Goal: Task Accomplishment & Management: Use online tool/utility

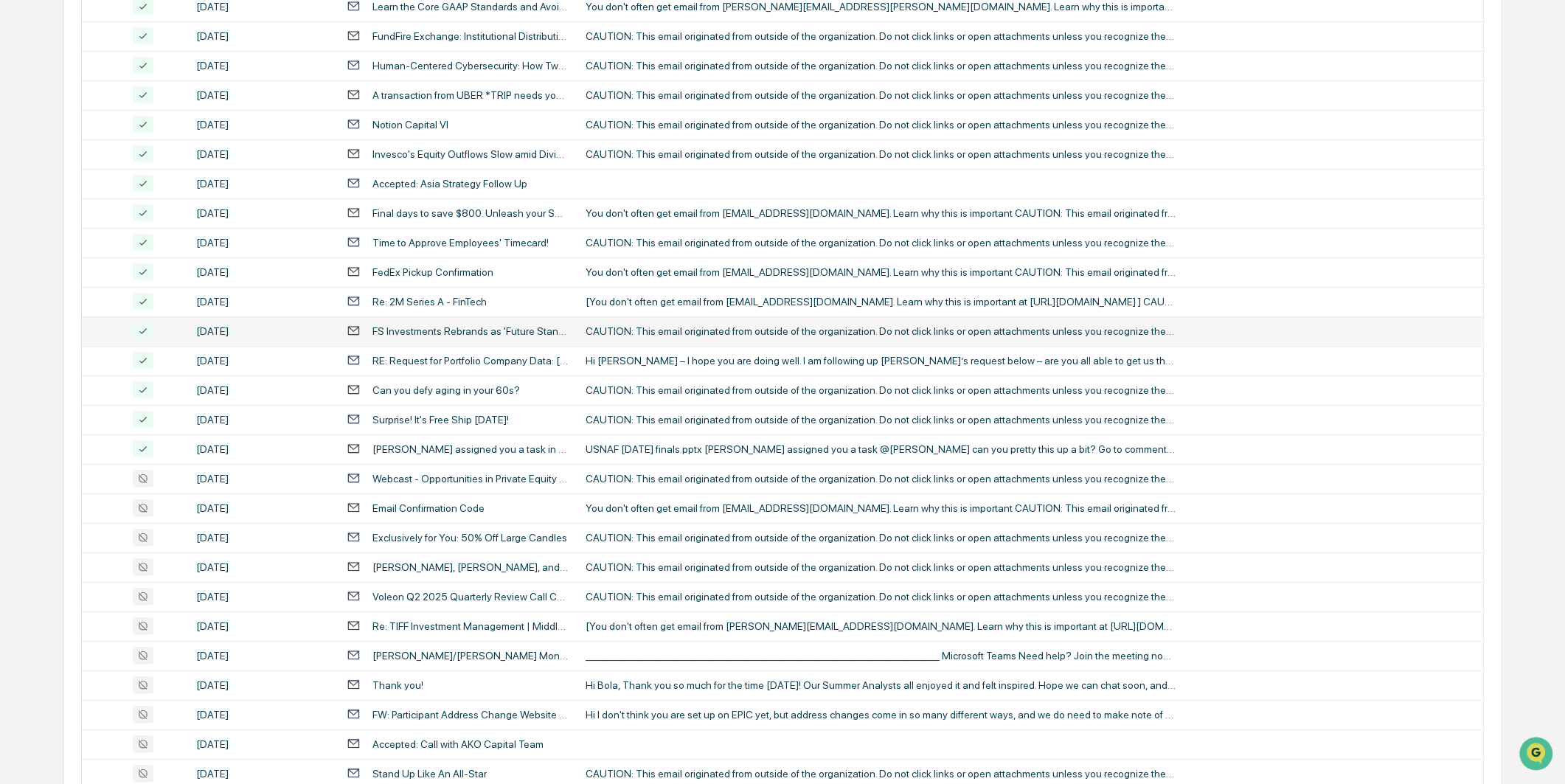
scroll to position [1357, 0]
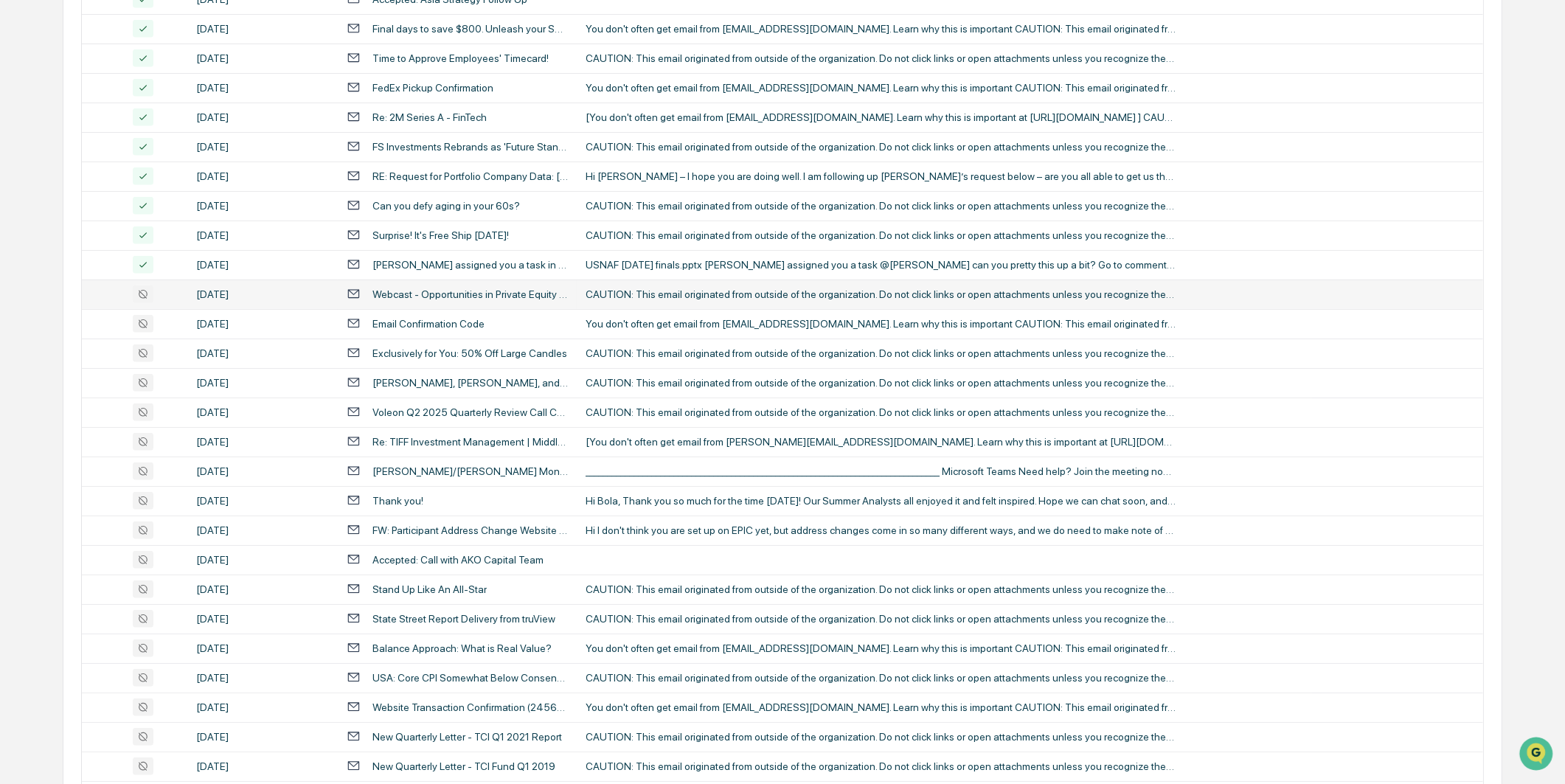
click at [207, 289] on div "[DATE]" at bounding box center [262, 294] width 133 height 12
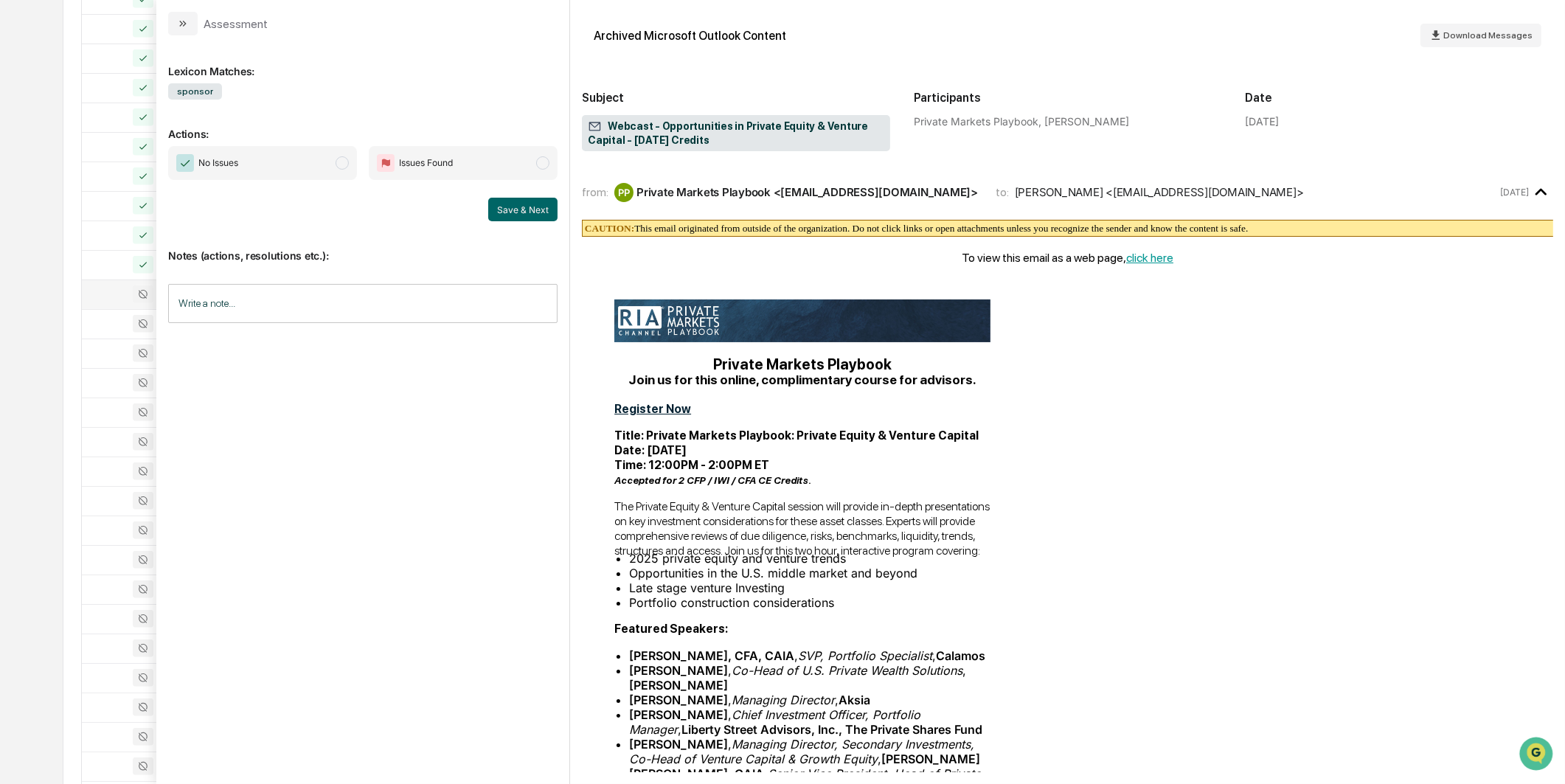
click at [252, 170] on span "No Issues" at bounding box center [262, 163] width 188 height 34
click at [489, 199] on button "Save & Next" at bounding box center [523, 209] width 69 height 23
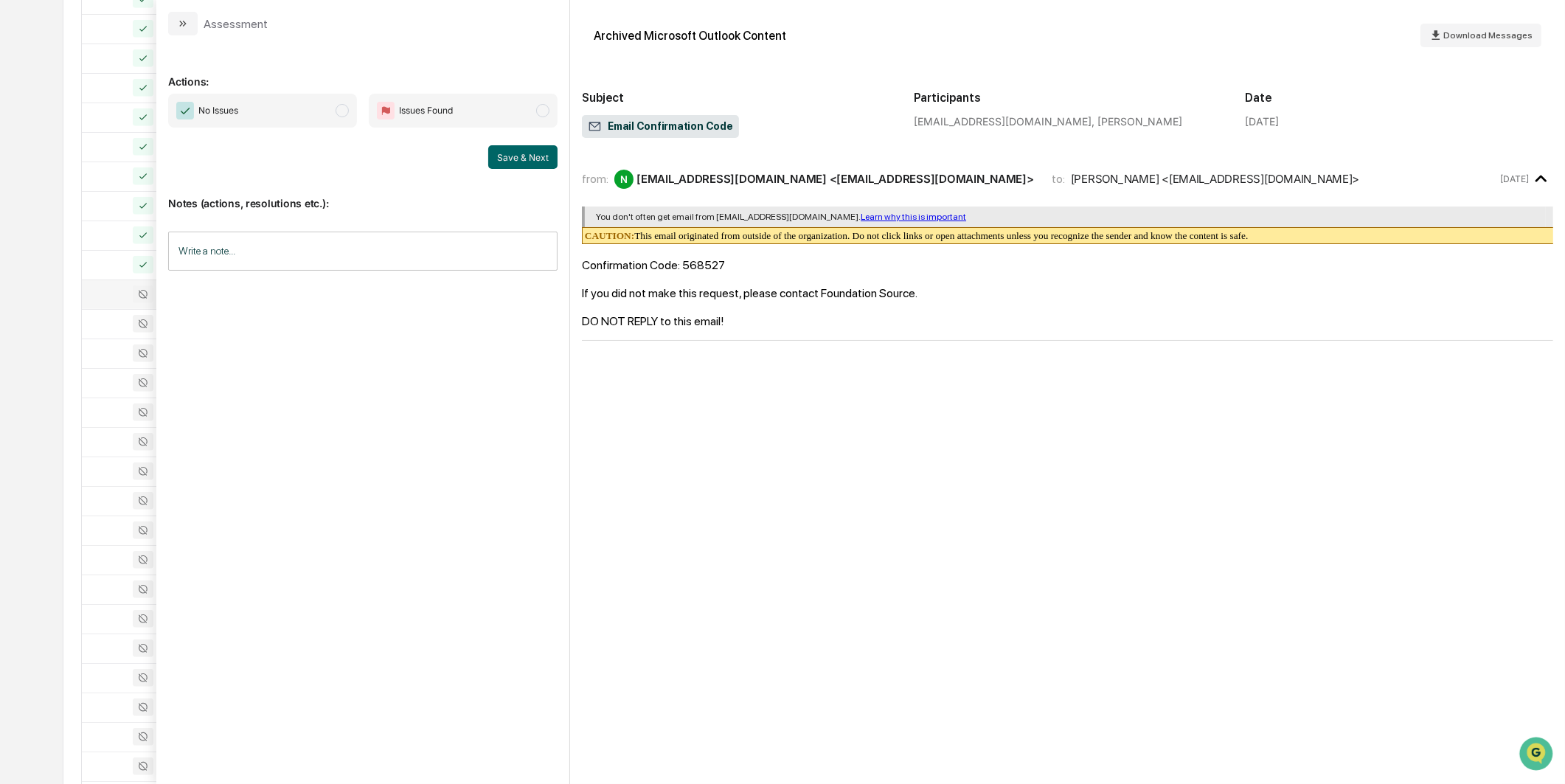
click at [290, 127] on div "No Issues Issues Found Save & Next" at bounding box center [363, 131] width 389 height 75
click at [302, 118] on span "No Issues" at bounding box center [262, 110] width 188 height 34
click at [507, 170] on div "Notes (actions, resolutions etc.): Write a note... Write a note..." at bounding box center [363, 228] width 389 height 119
click at [516, 142] on div "No Issues Issues Found Save & Next" at bounding box center [363, 131] width 389 height 75
drag, startPoint x: 516, startPoint y: 142, endPoint x: 518, endPoint y: 152, distance: 10.2
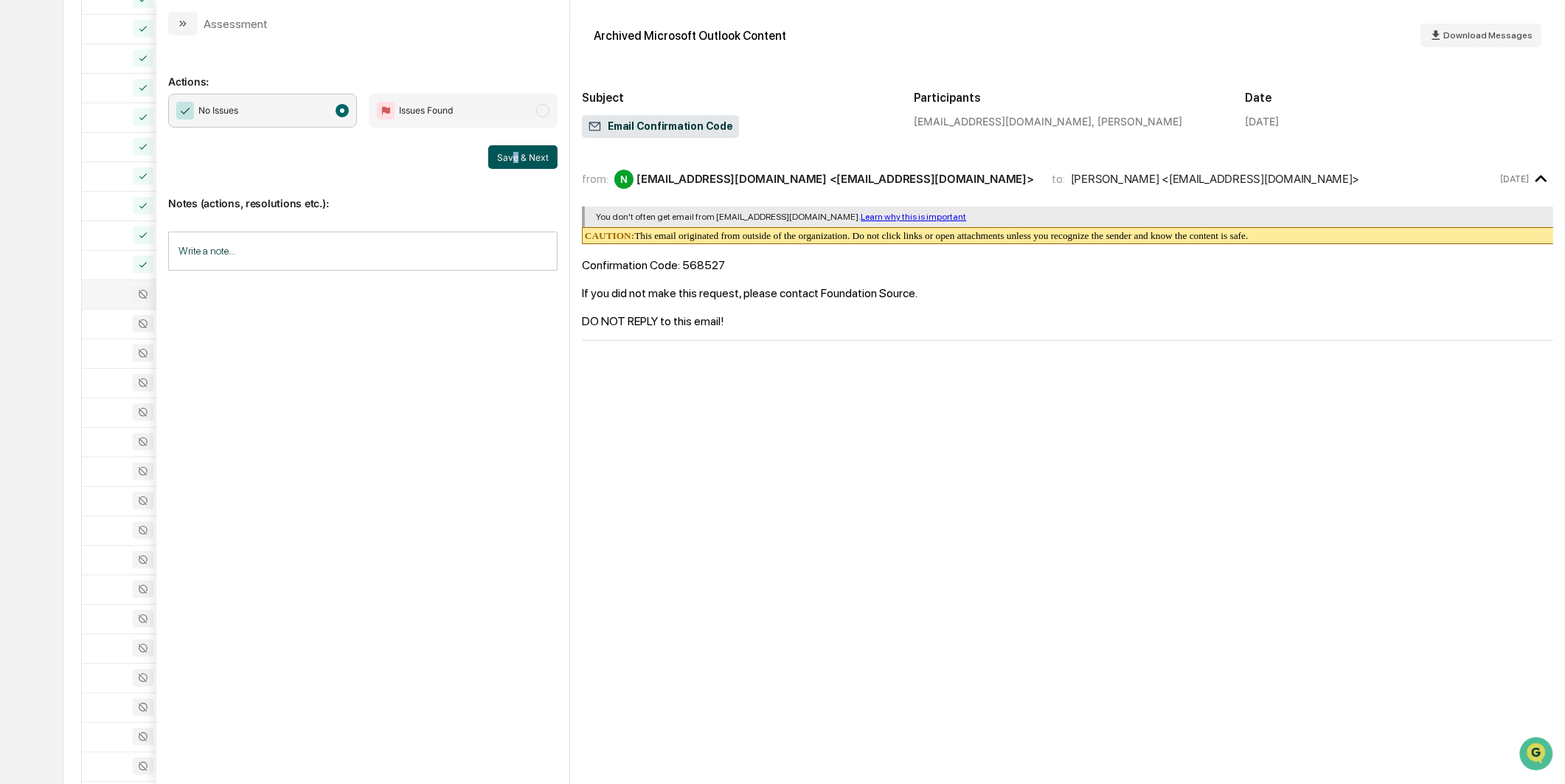
click at [518, 152] on button "Save & Next" at bounding box center [523, 157] width 69 height 23
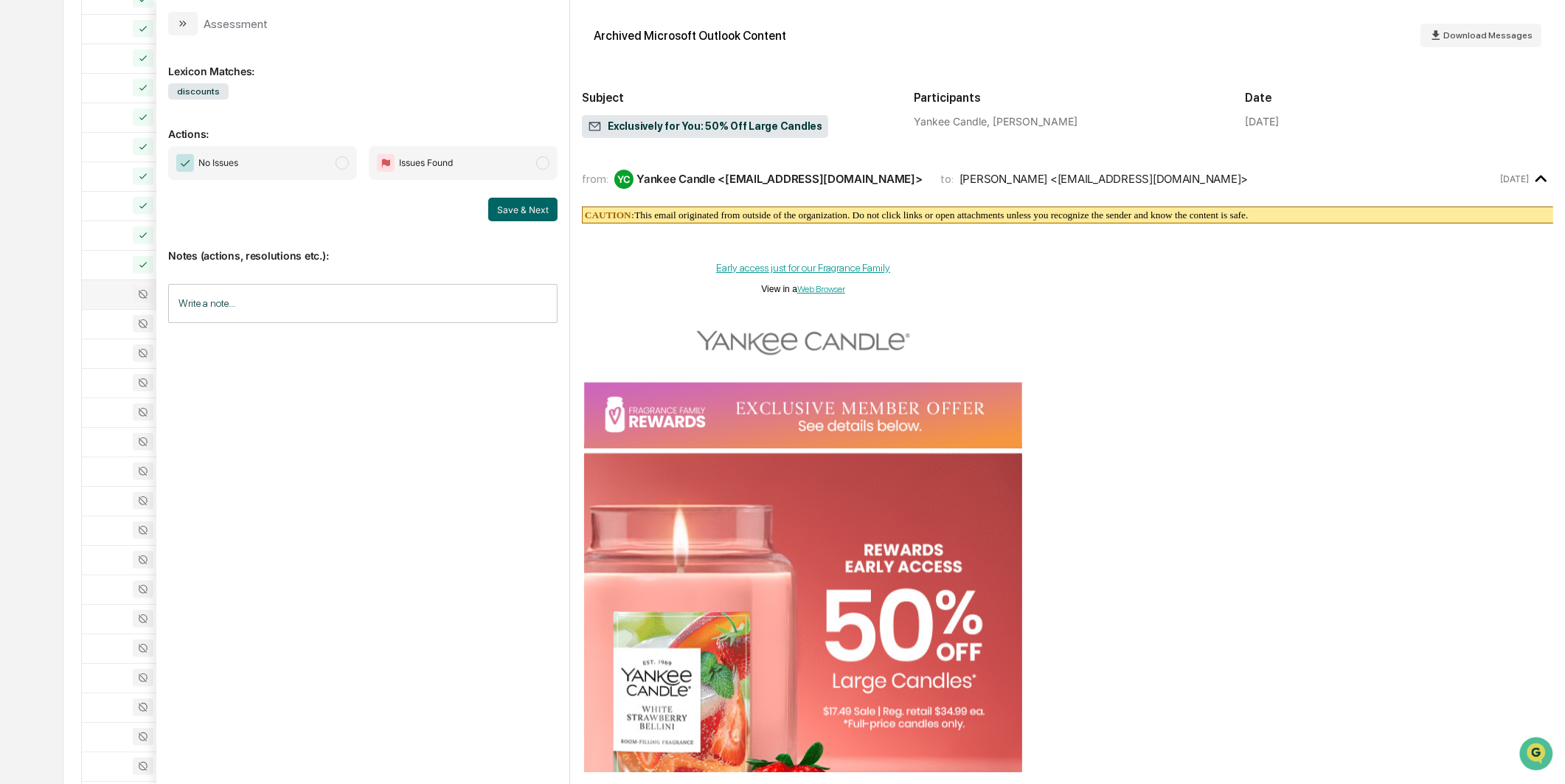
click at [316, 156] on span "No Issues" at bounding box center [262, 163] width 188 height 34
click at [494, 207] on button "Save & Next" at bounding box center [523, 209] width 69 height 23
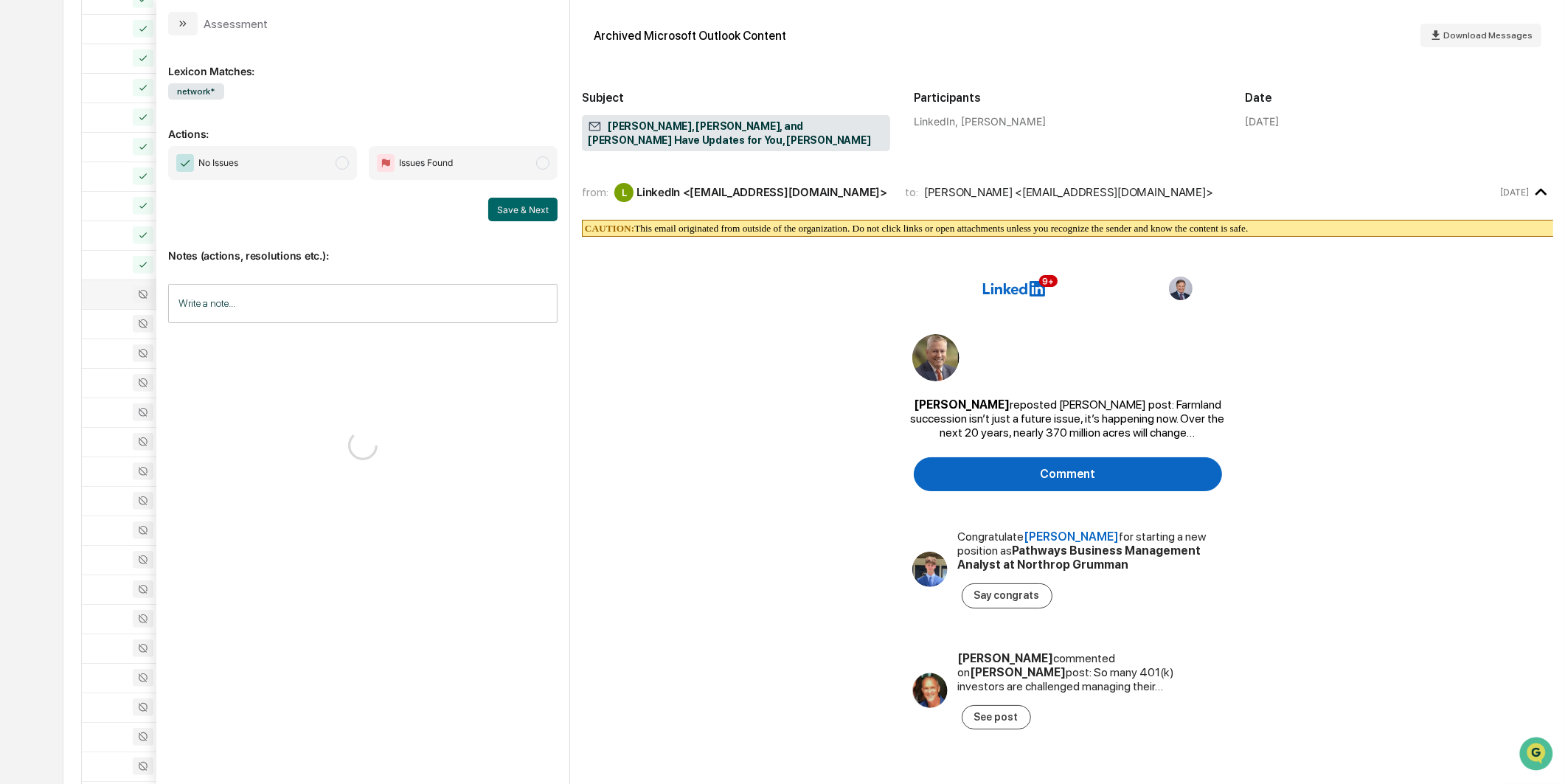
click at [332, 164] on span "No Issues" at bounding box center [262, 163] width 188 height 34
click at [526, 212] on button "Save & Next" at bounding box center [523, 209] width 69 height 23
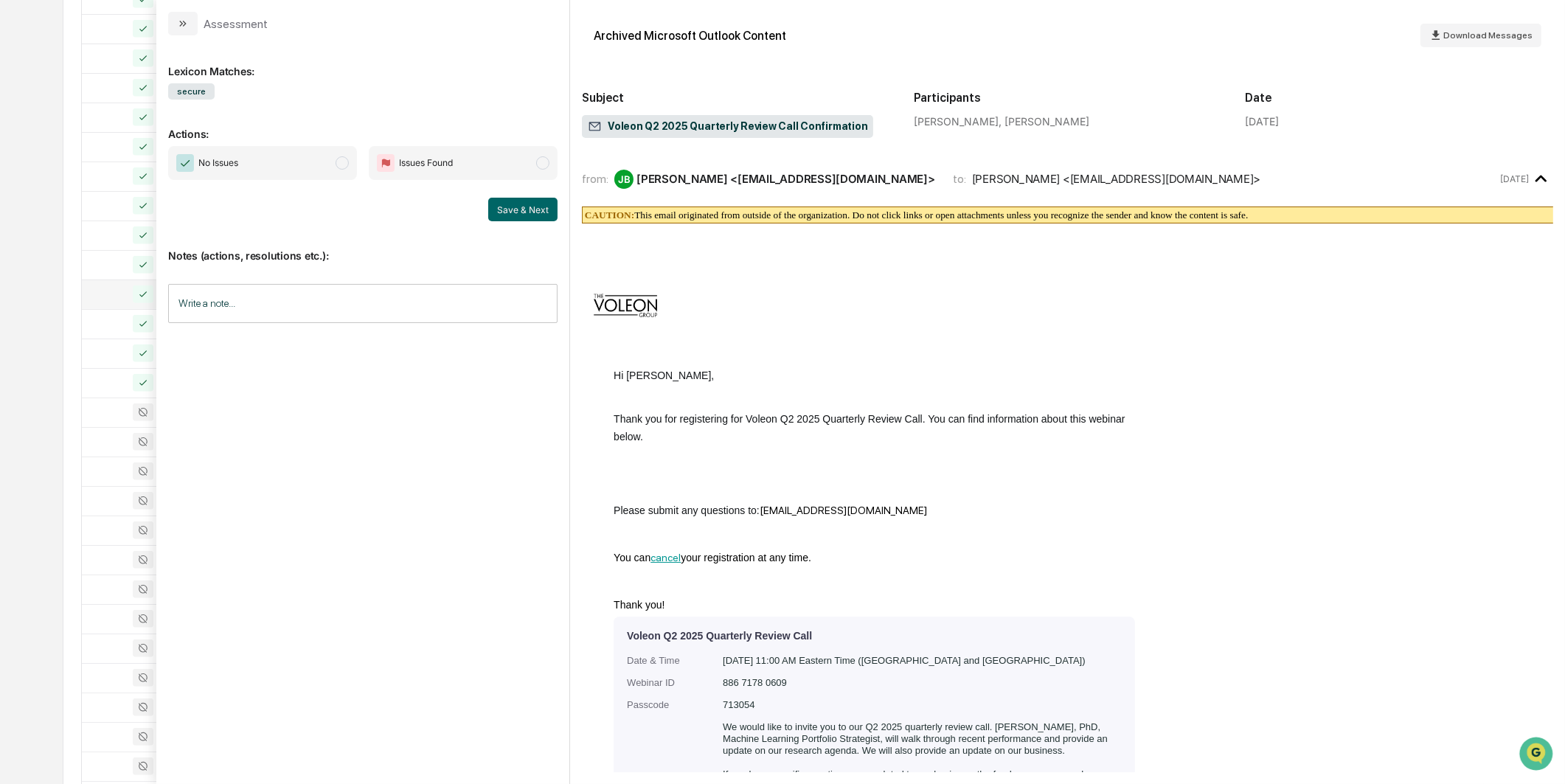
click at [341, 152] on span "No Issues" at bounding box center [262, 163] width 188 height 34
click at [502, 204] on button "Save & Next" at bounding box center [523, 209] width 69 height 23
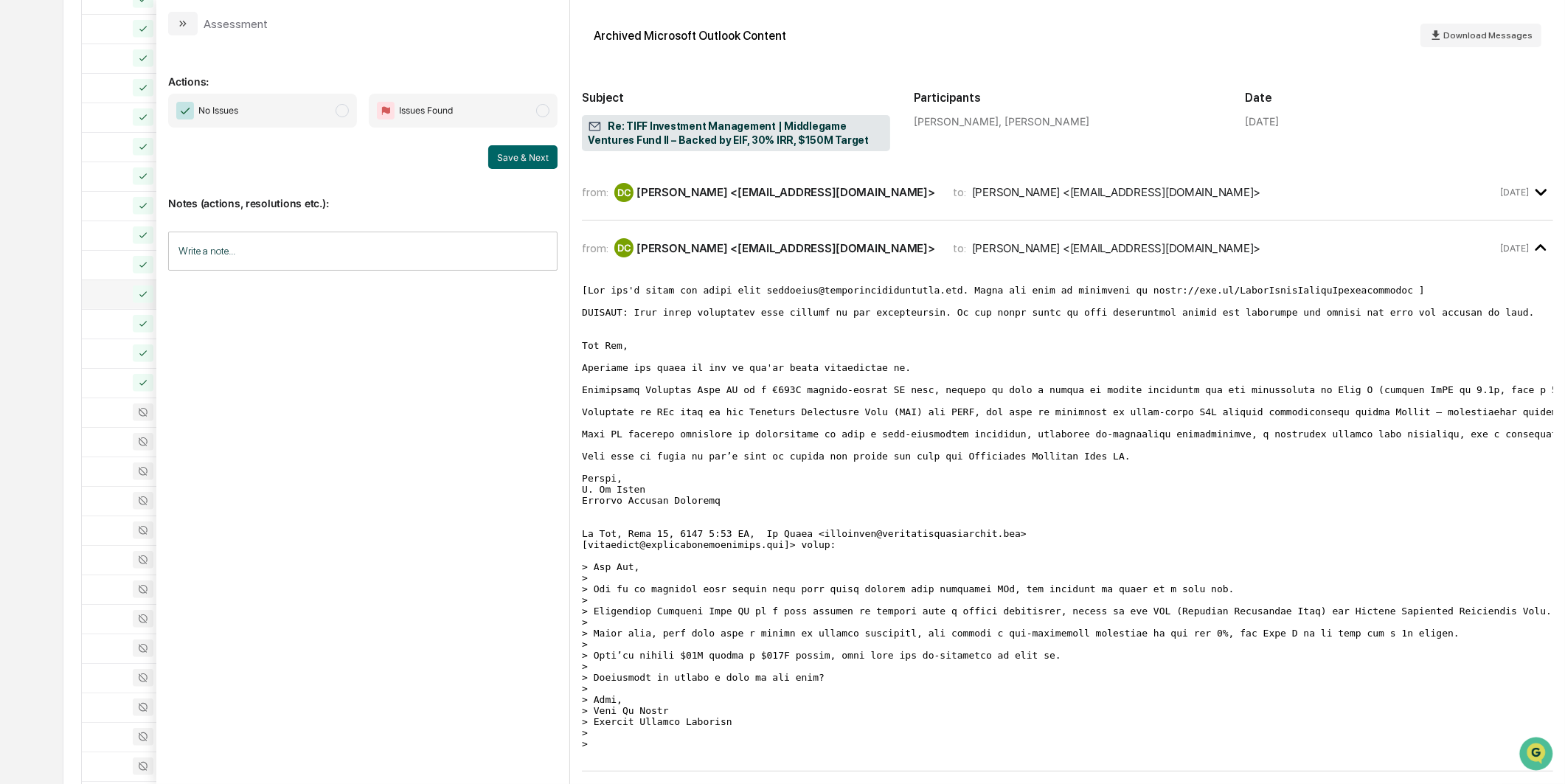
click at [314, 118] on span "No Issues" at bounding box center [262, 110] width 188 height 34
click at [552, 149] on button "Save & Next" at bounding box center [523, 157] width 69 height 23
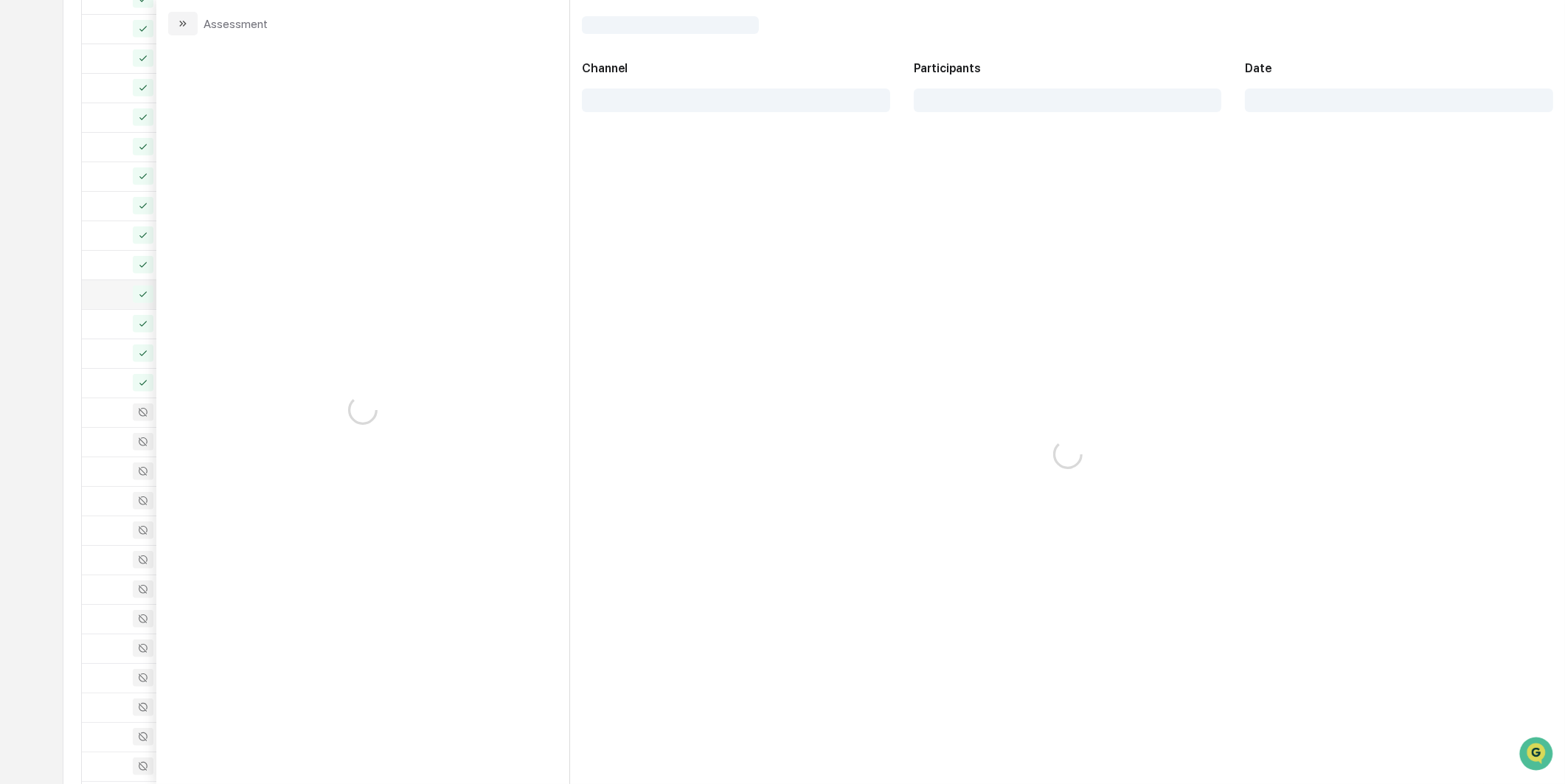
click at [18, 292] on div "Calendar Manage Tasks Reviews Approval Management Company People, Data, Setting…" at bounding box center [782, 329] width 1565 height 3372
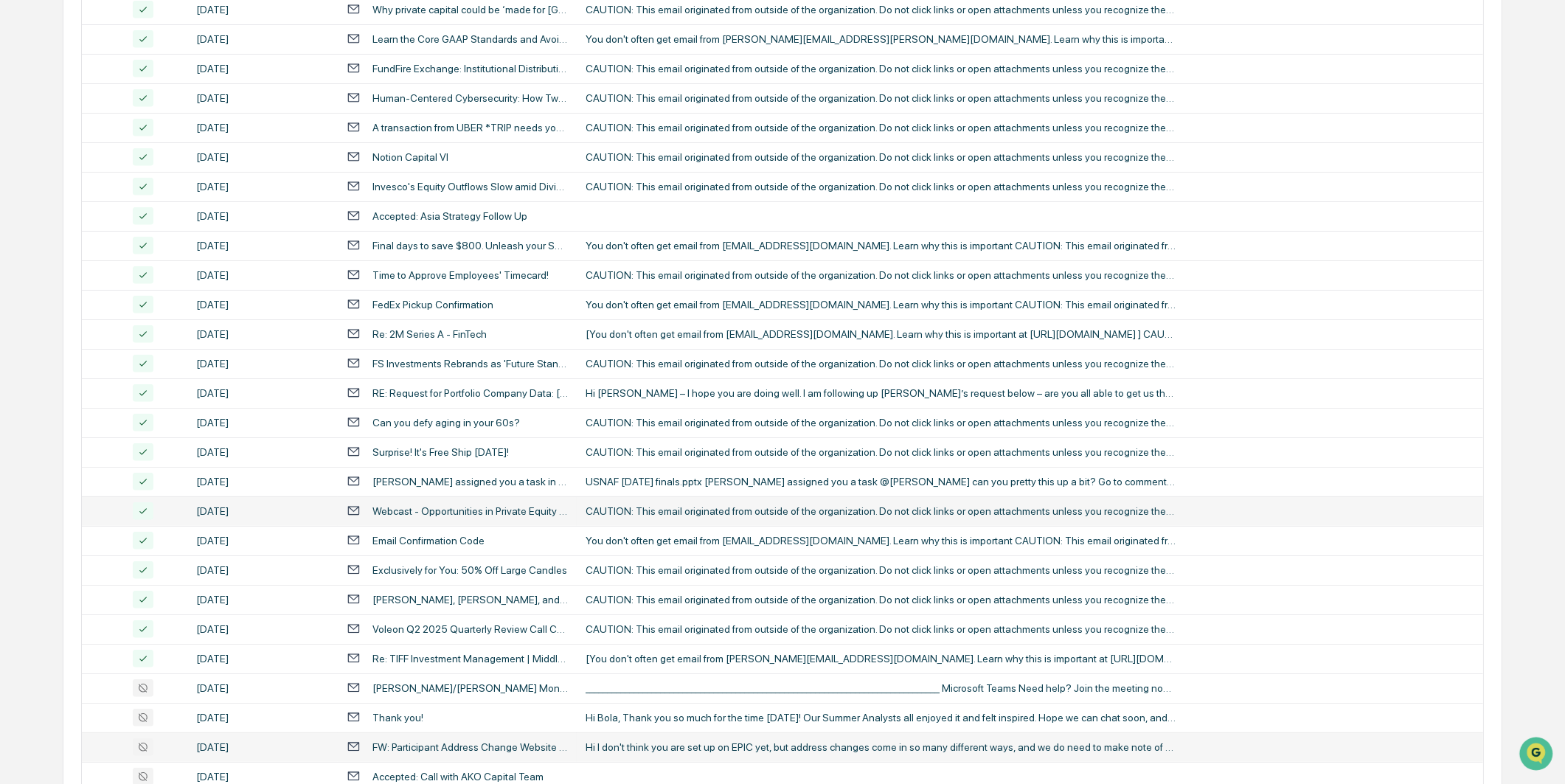
scroll to position [1110, 0]
